Goal: Transaction & Acquisition: Book appointment/travel/reservation

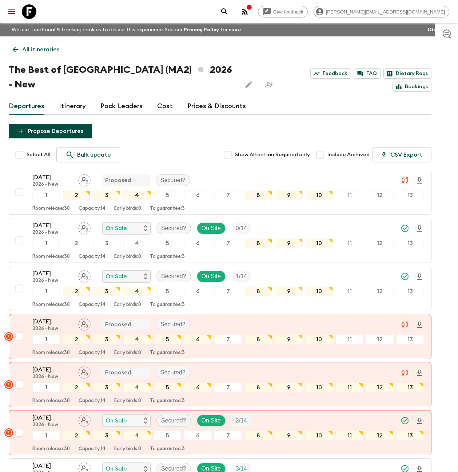
click at [28, 11] on icon at bounding box center [29, 11] width 15 height 15
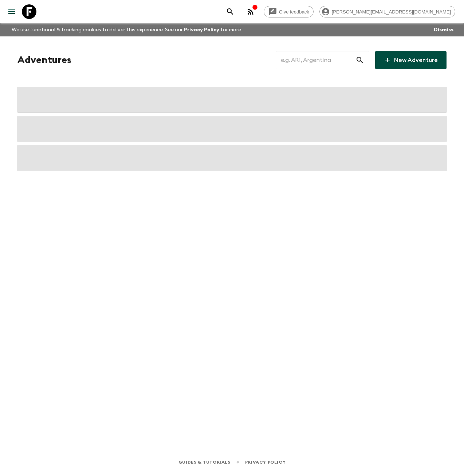
click at [316, 62] on input "text" at bounding box center [316, 60] width 80 height 20
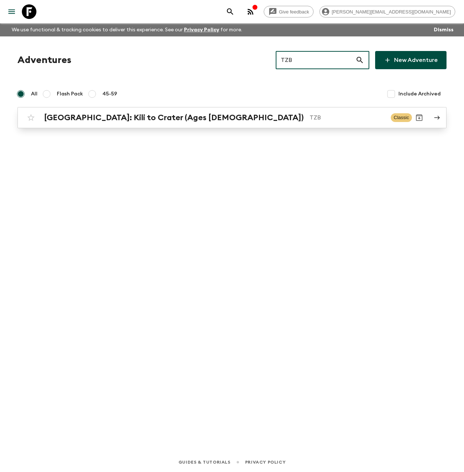
type input "TZB"
click at [210, 122] on div "[GEOGRAPHIC_DATA]: Kili to Crater (Ages [DEMOGRAPHIC_DATA]) TZB" at bounding box center [214, 117] width 341 height 9
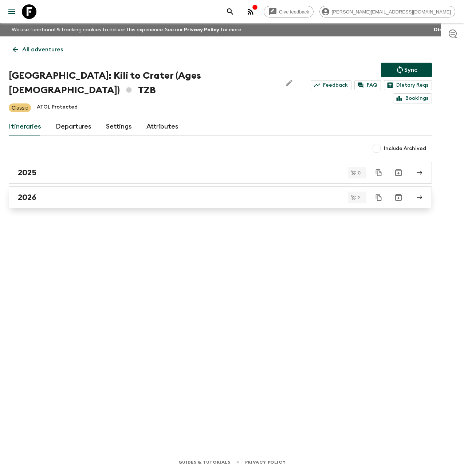
click at [61, 189] on link "2026" at bounding box center [220, 197] width 423 height 22
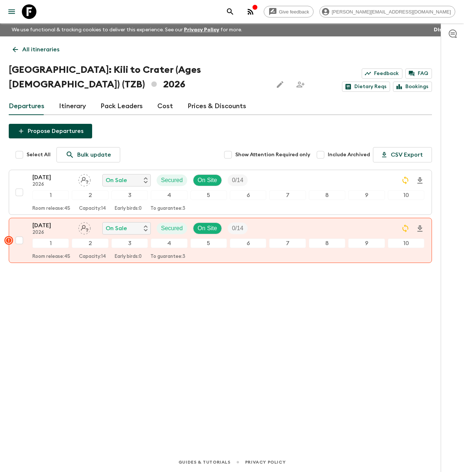
click at [162, 105] on link "Cost" at bounding box center [165, 106] width 16 height 17
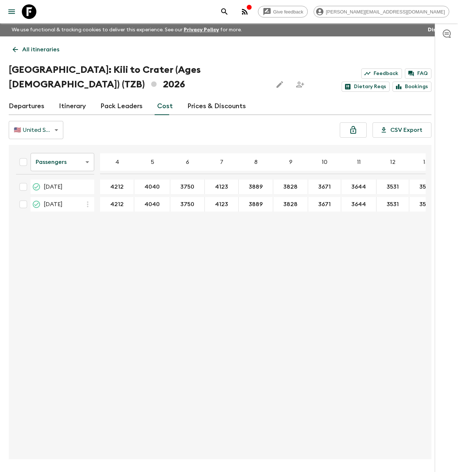
click at [248, 12] on icon "button" at bounding box center [245, 12] width 6 height 6
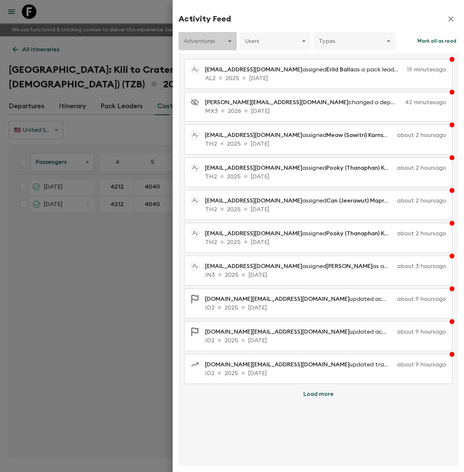
click at [222, 43] on body "Give feedback [PERSON_NAME][EMAIL_ADDRESS][DOMAIN_NAME] We use functional & tra…" at bounding box center [232, 249] width 464 height 499
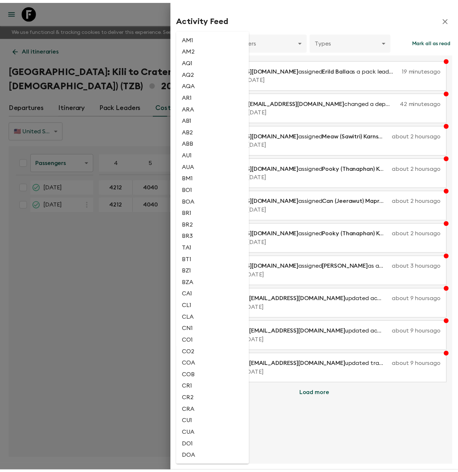
scroll to position [1491, 0]
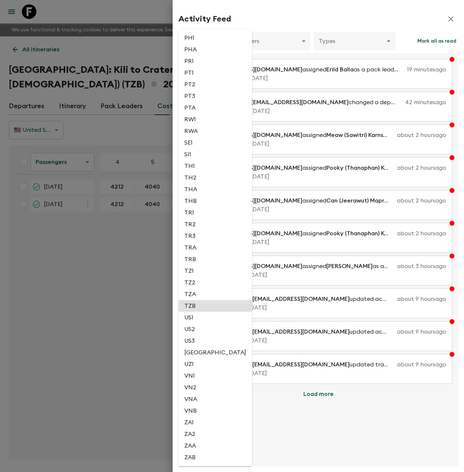
click at [194, 309] on li "TZB" at bounding box center [215, 306] width 74 height 12
type input "9e3e7ec5-5c49-4433-9ad7-e28286daad04"
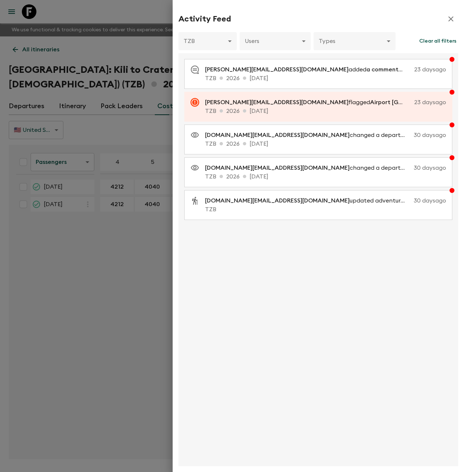
click at [103, 32] on div at bounding box center [232, 236] width 464 height 472
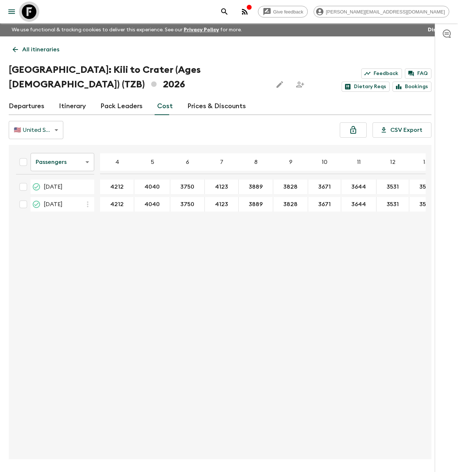
click at [32, 14] on icon at bounding box center [29, 11] width 15 height 15
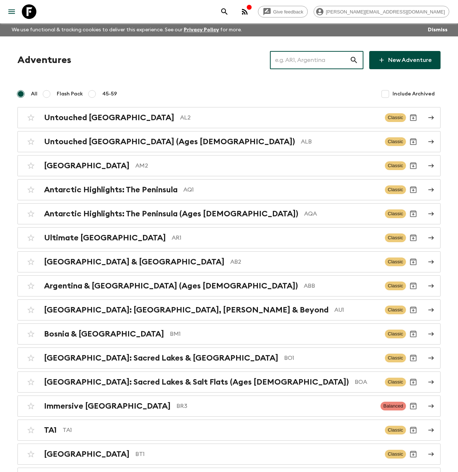
click at [300, 68] on input "text" at bounding box center [310, 60] width 80 height 20
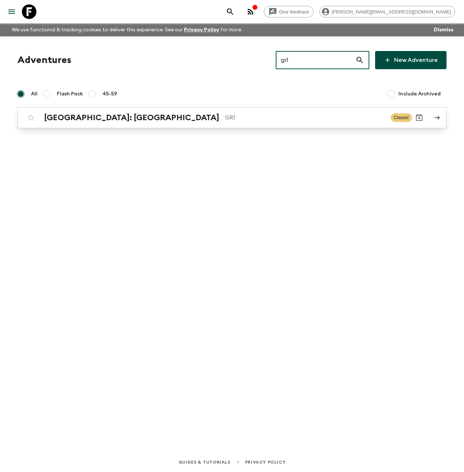
type input "gr1"
click at [149, 119] on h2 "[GEOGRAPHIC_DATA]: [GEOGRAPHIC_DATA]" at bounding box center [131, 117] width 175 height 9
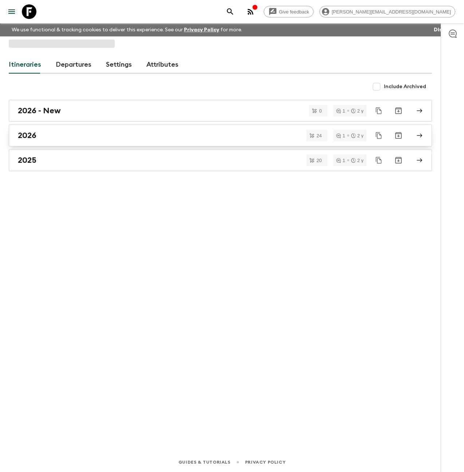
click at [58, 131] on div "2026" at bounding box center [213, 135] width 391 height 9
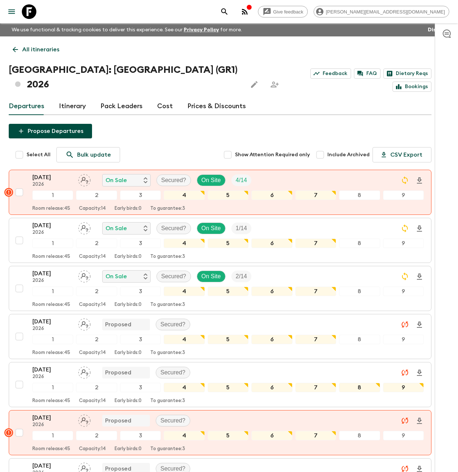
click at [166, 98] on link "Cost" at bounding box center [165, 106] width 16 height 17
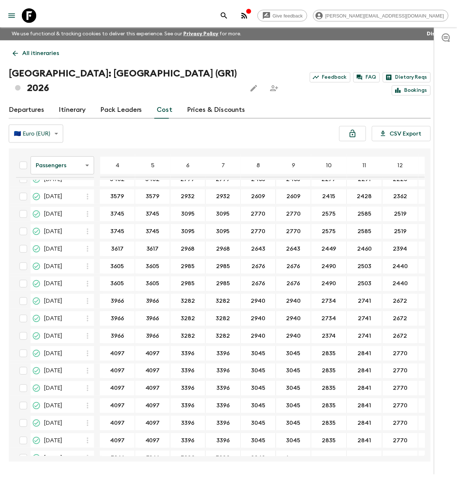
scroll to position [21, 0]
